Goal: Task Accomplishment & Management: Use online tool/utility

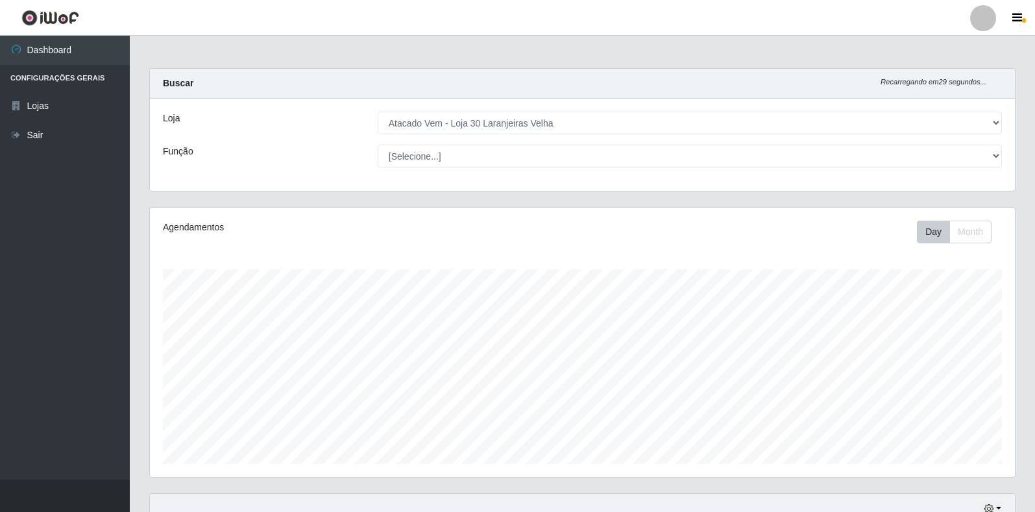
select select "495"
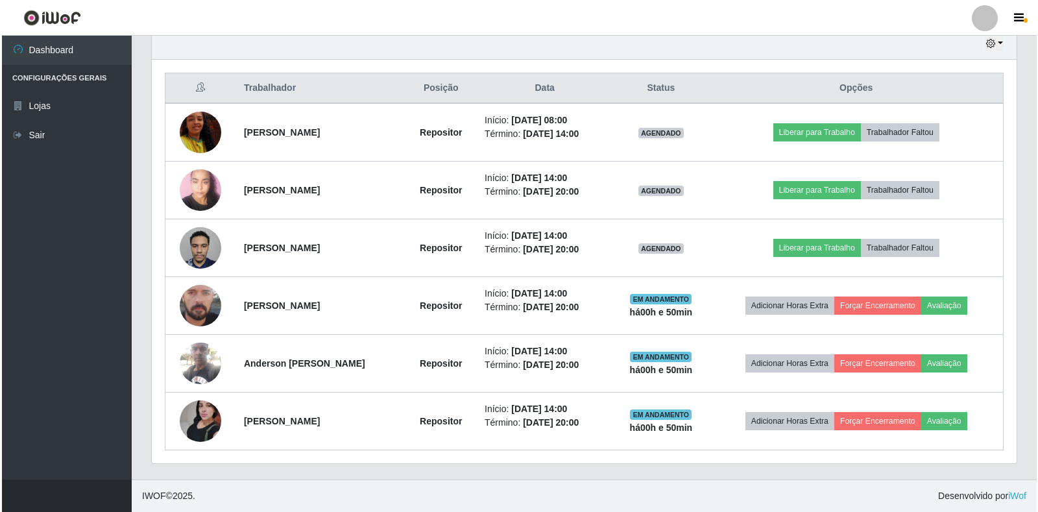
scroll to position [269, 865]
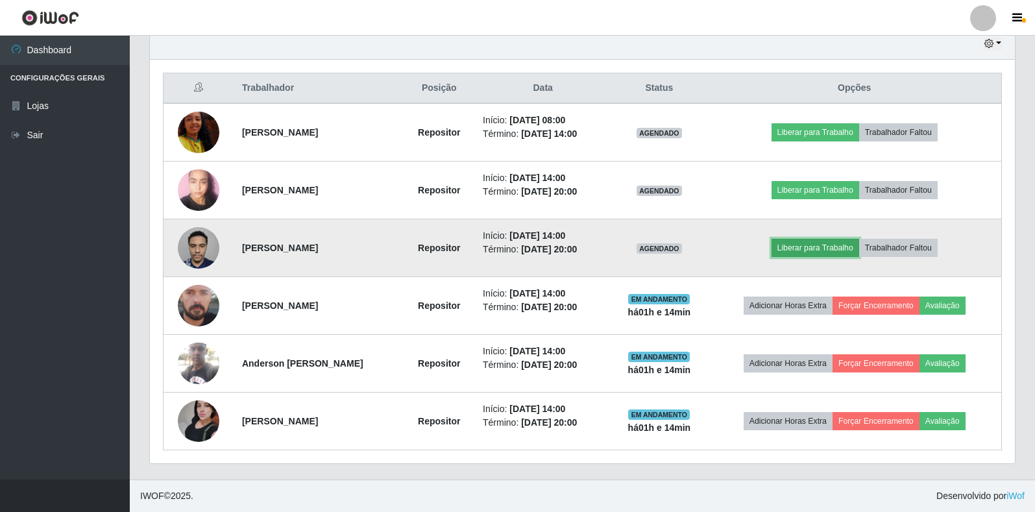
click at [833, 252] on button "Liberar para Trabalho" at bounding box center [816, 248] width 88 height 18
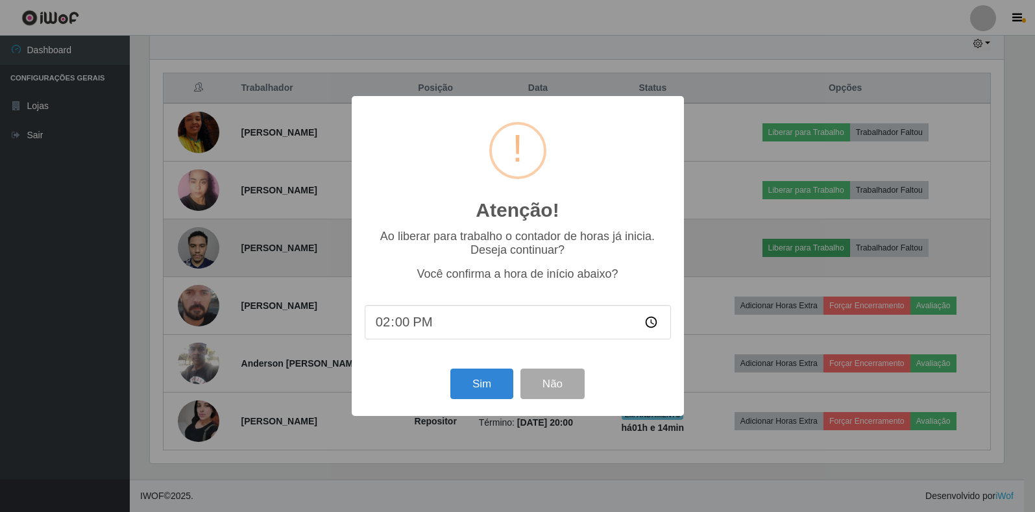
scroll to position [269, 857]
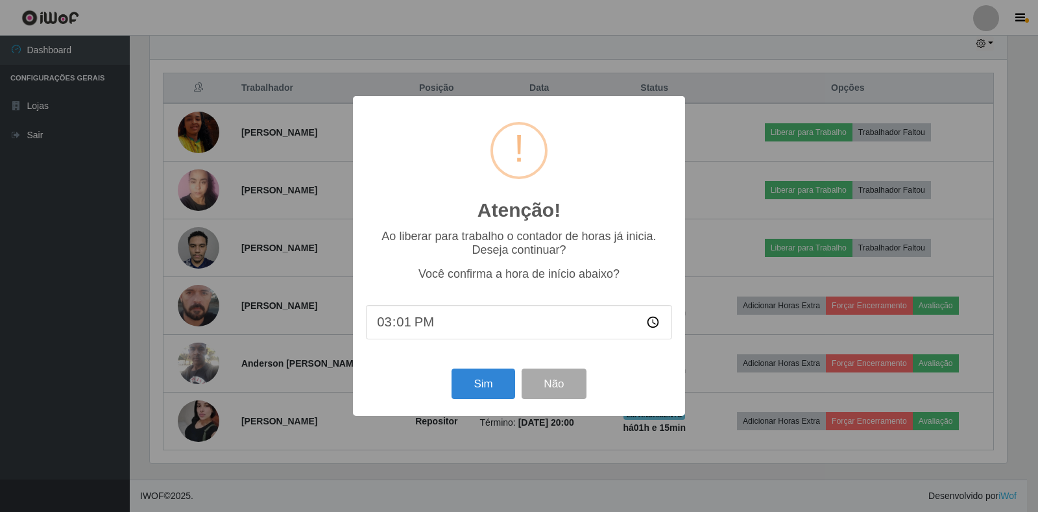
type input "15:14"
click at [480, 392] on button "Sim" at bounding box center [483, 384] width 63 height 31
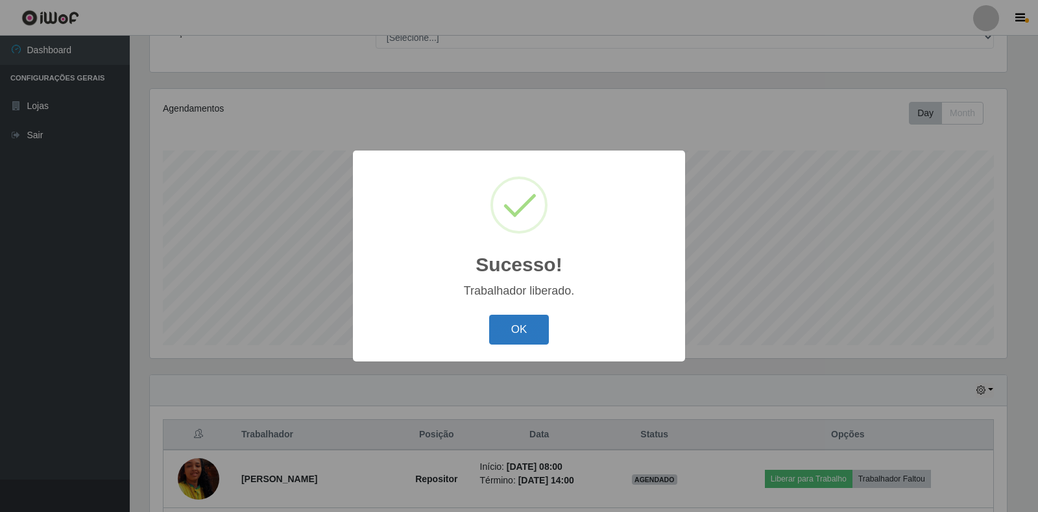
click at [520, 329] on button "OK" at bounding box center [519, 330] width 60 height 31
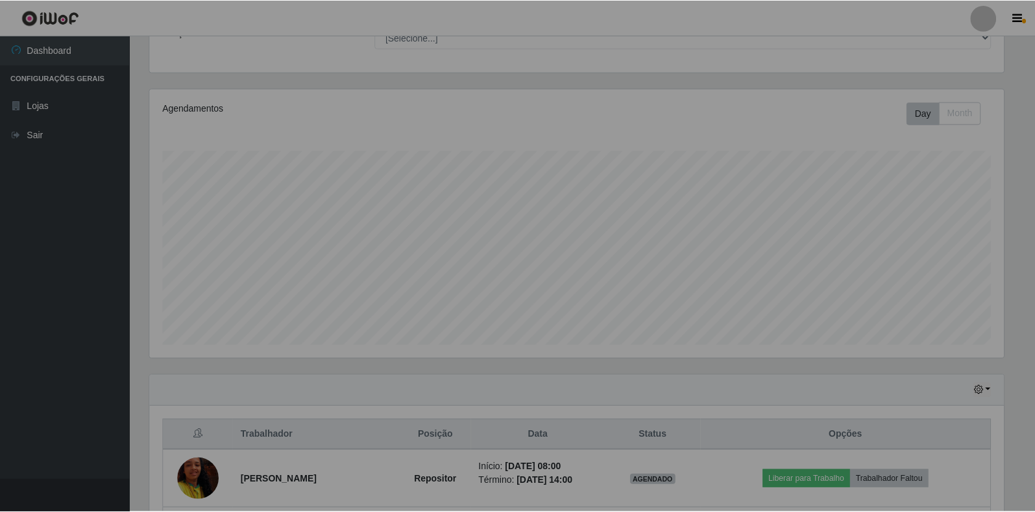
scroll to position [269, 865]
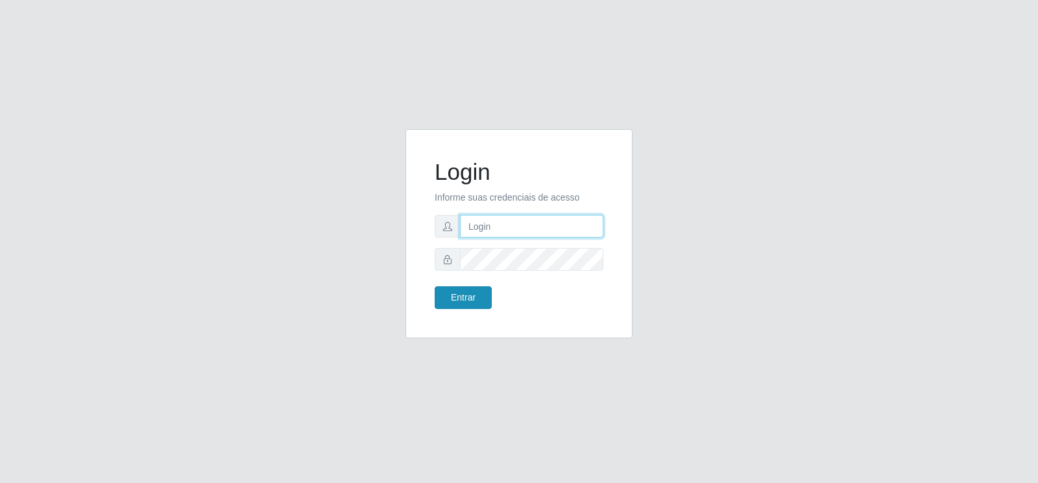
type input "[EMAIL_ADDRESS][DOMAIN_NAME]"
click at [463, 302] on button "Entrar" at bounding box center [463, 297] width 57 height 23
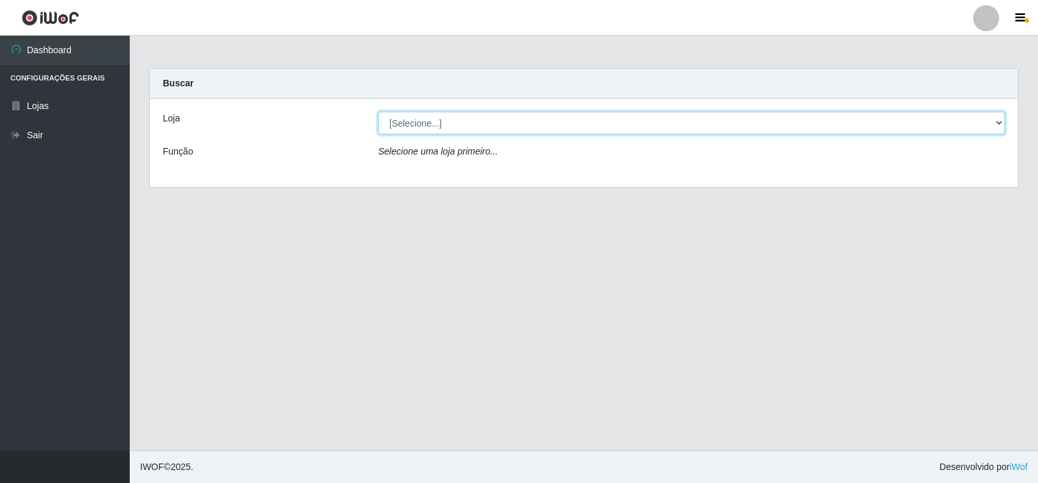
click at [997, 122] on select "[Selecione...] Atacado Vem - Loja 30 Laranjeiras Velha" at bounding box center [691, 123] width 627 height 23
select select "495"
click at [378, 112] on select "[Selecione...] Atacado Vem - Loja 30 Laranjeiras Velha" at bounding box center [691, 123] width 627 height 23
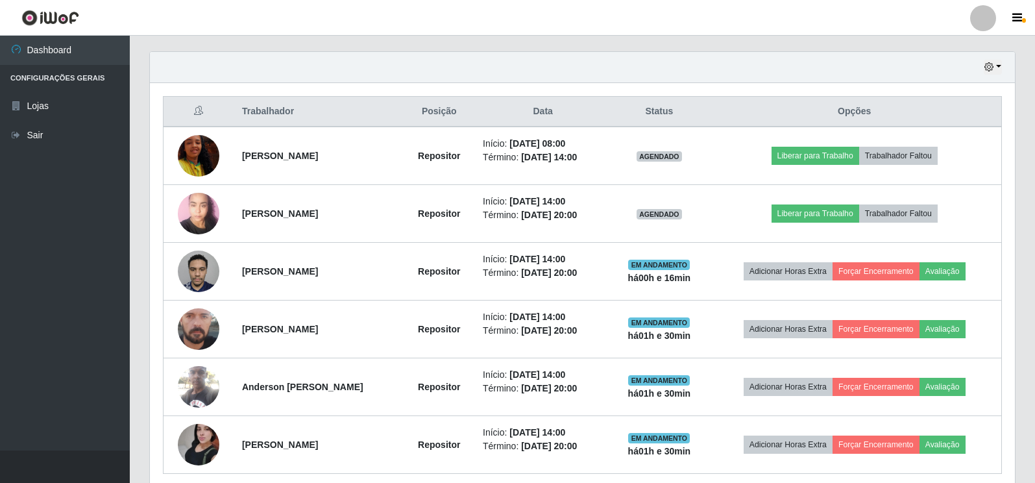
scroll to position [454, 0]
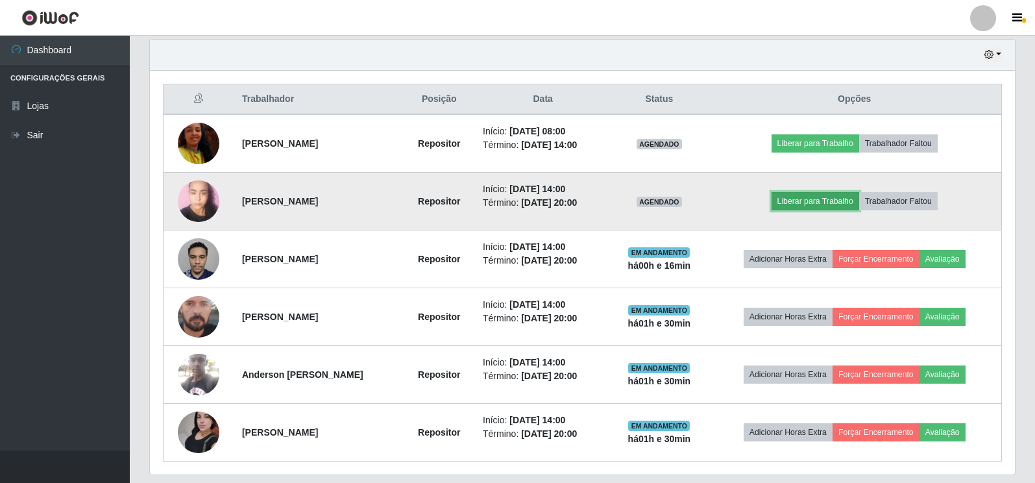
click at [817, 201] on button "Liberar para Trabalho" at bounding box center [816, 201] width 88 height 18
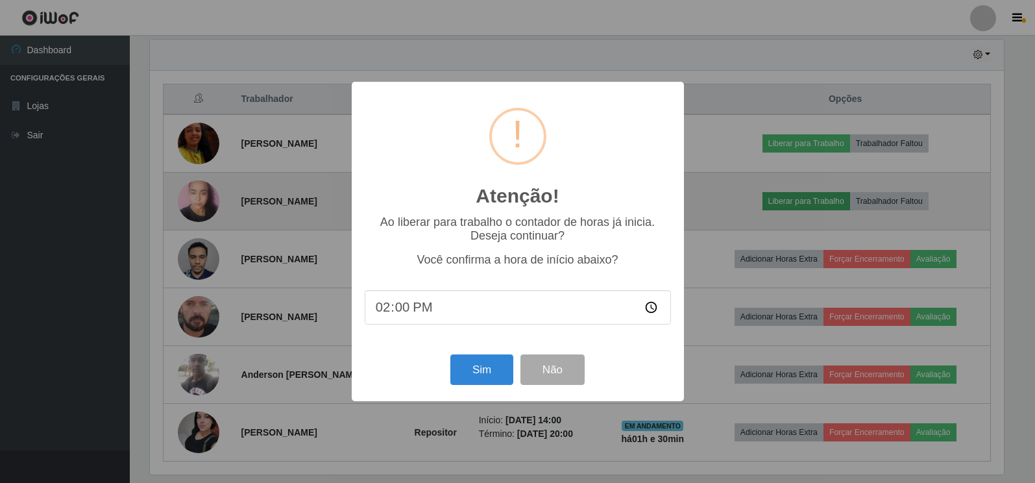
scroll to position [269, 857]
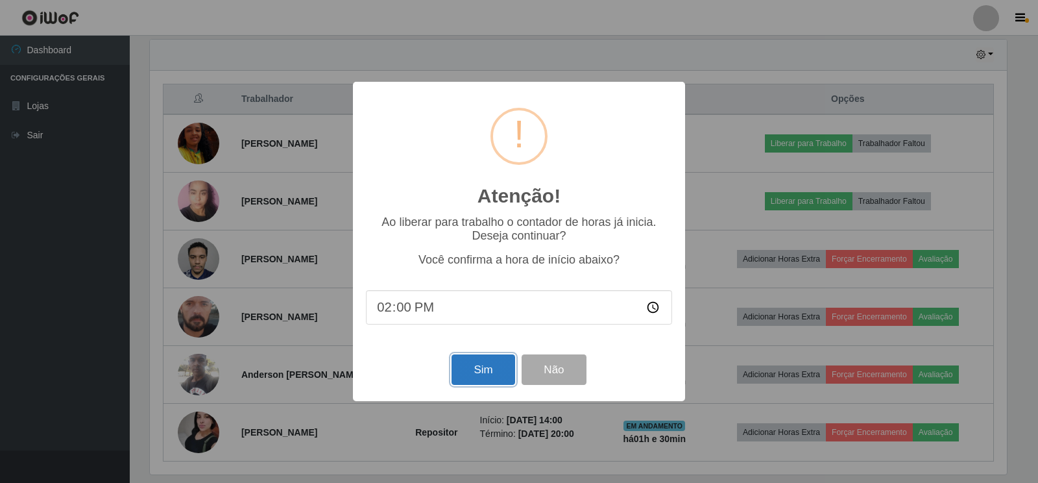
click at [500, 369] on button "Sim" at bounding box center [483, 369] width 63 height 31
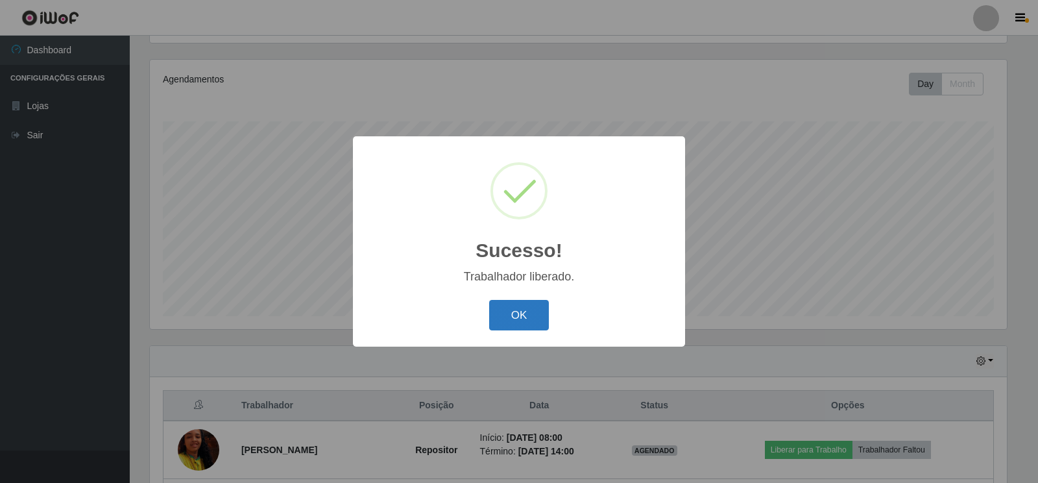
click at [509, 313] on button "OK" at bounding box center [519, 315] width 60 height 31
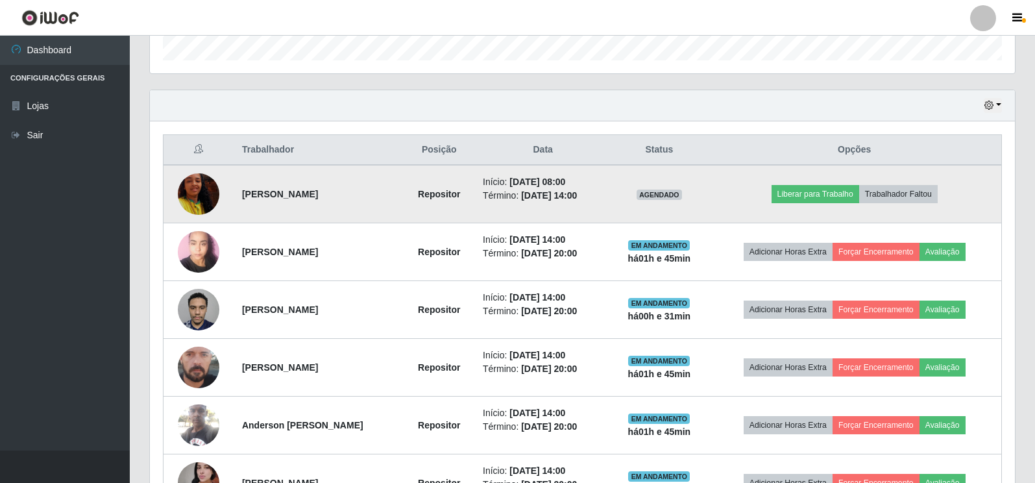
scroll to position [472, 0]
